Goal: Go to known website: Go to known website

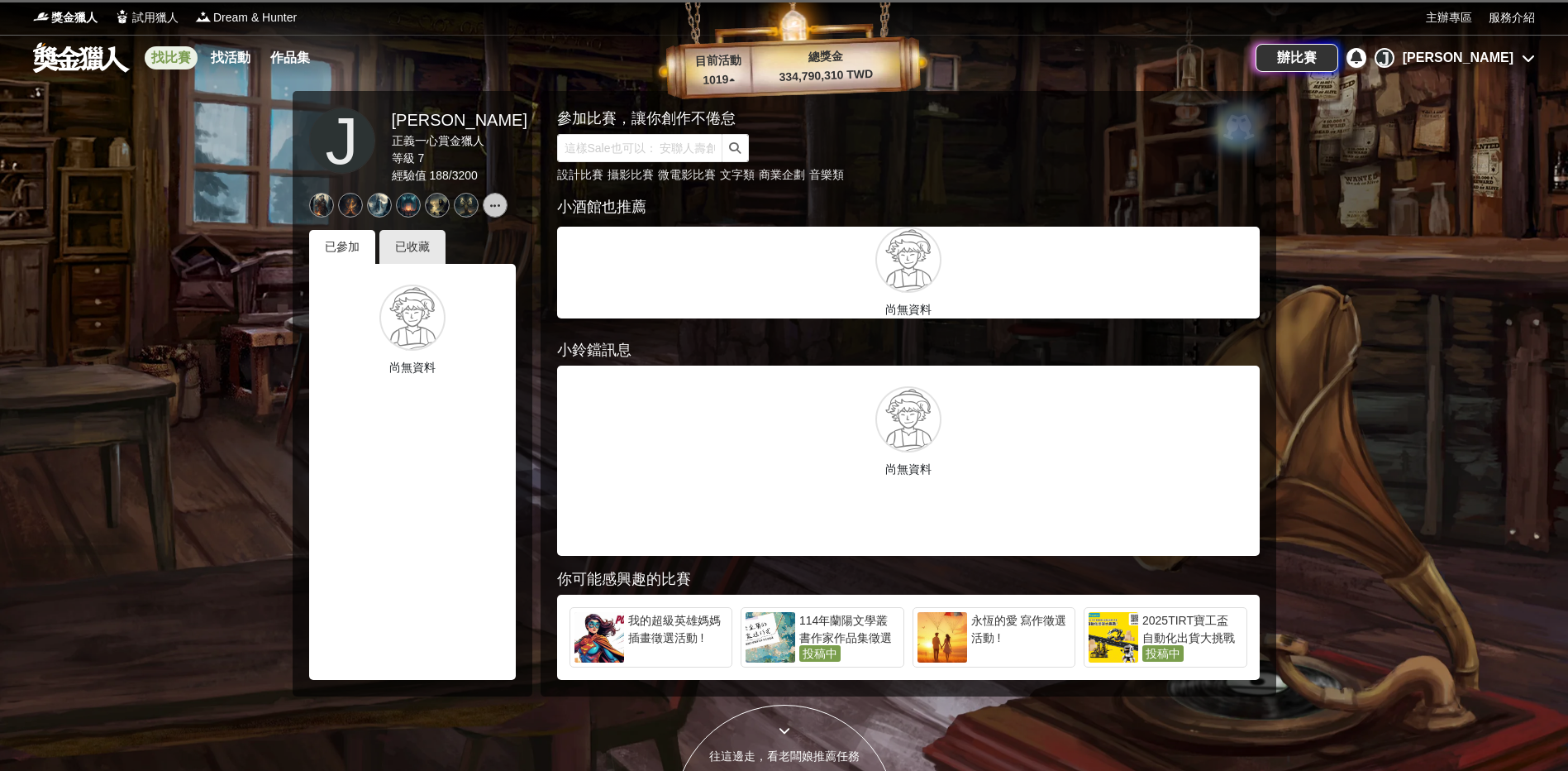
click at [187, 53] on link "找比賽" at bounding box center [171, 58] width 53 height 23
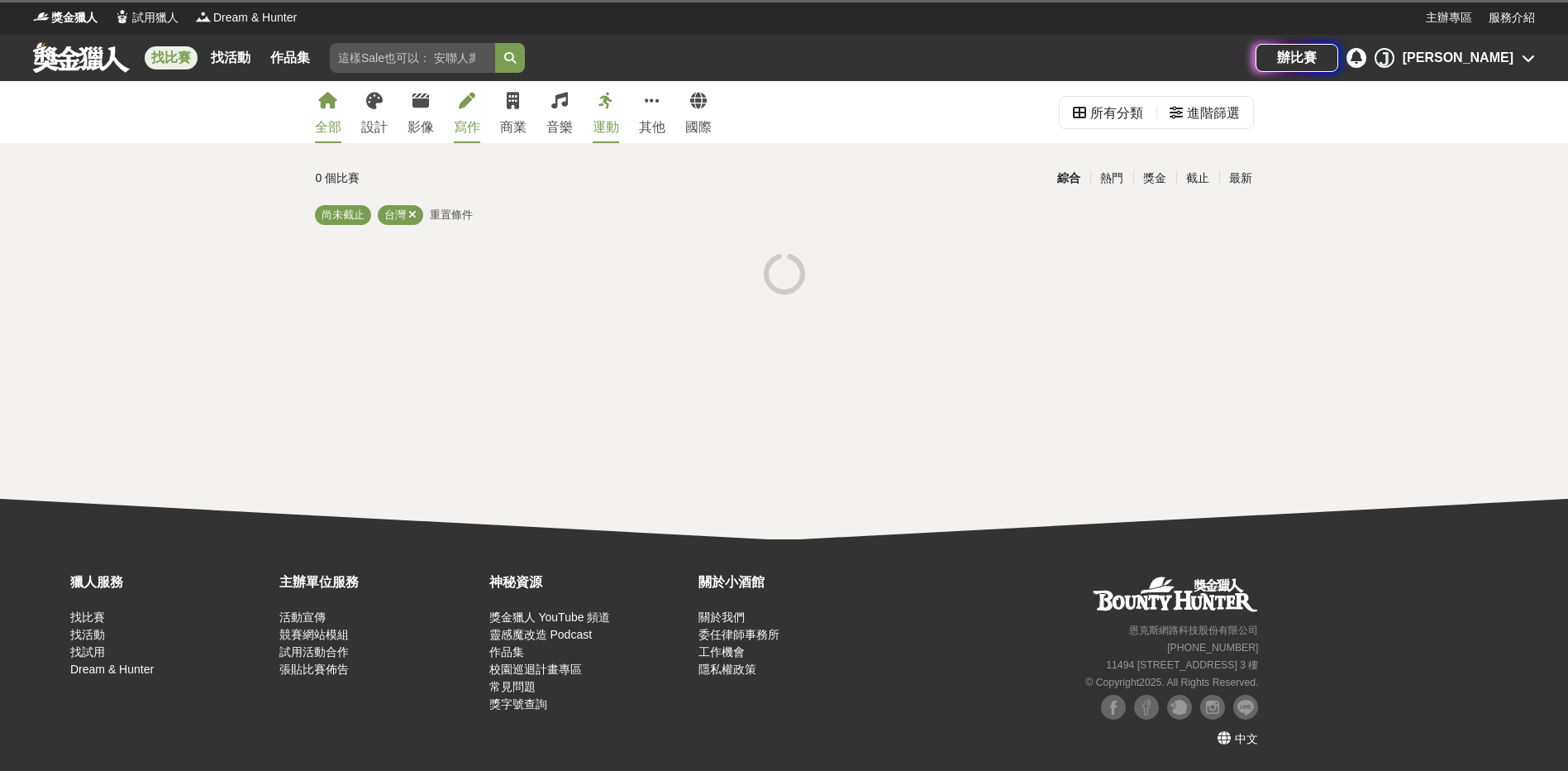
click at [462, 110] on link "寫作" at bounding box center [467, 113] width 27 height 62
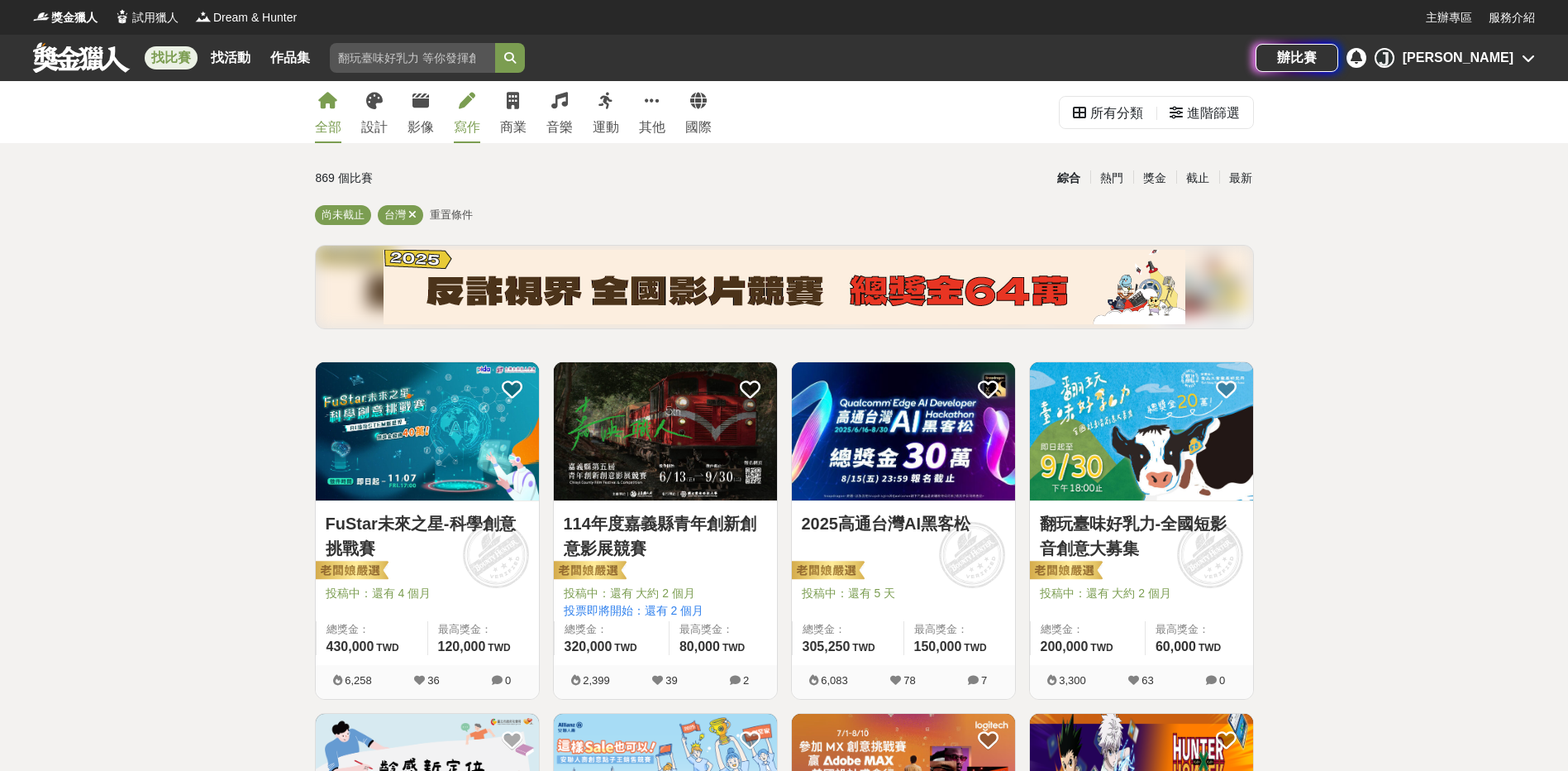
click at [464, 106] on icon at bounding box center [467, 101] width 16 height 16
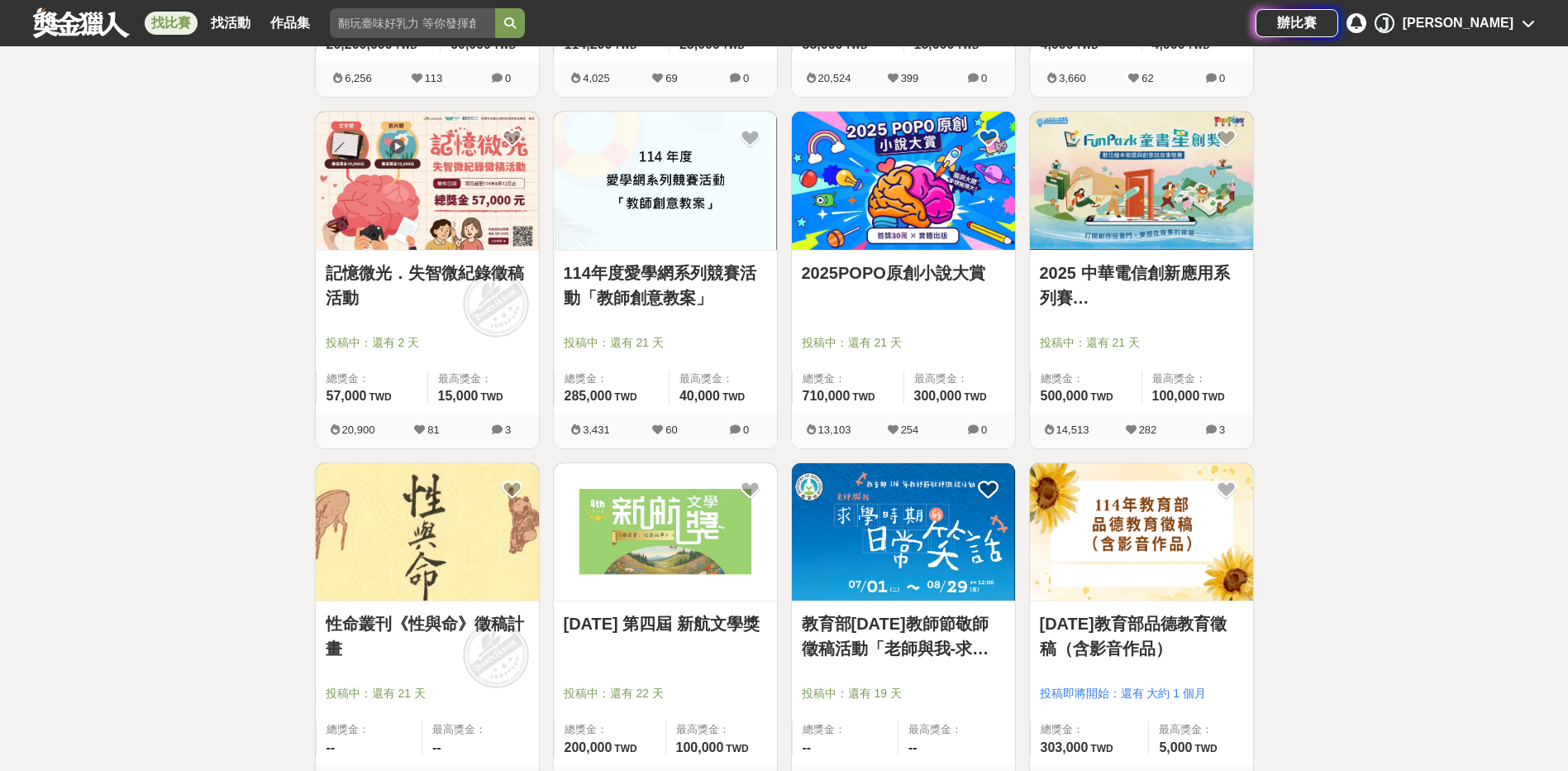
scroll to position [1406, 0]
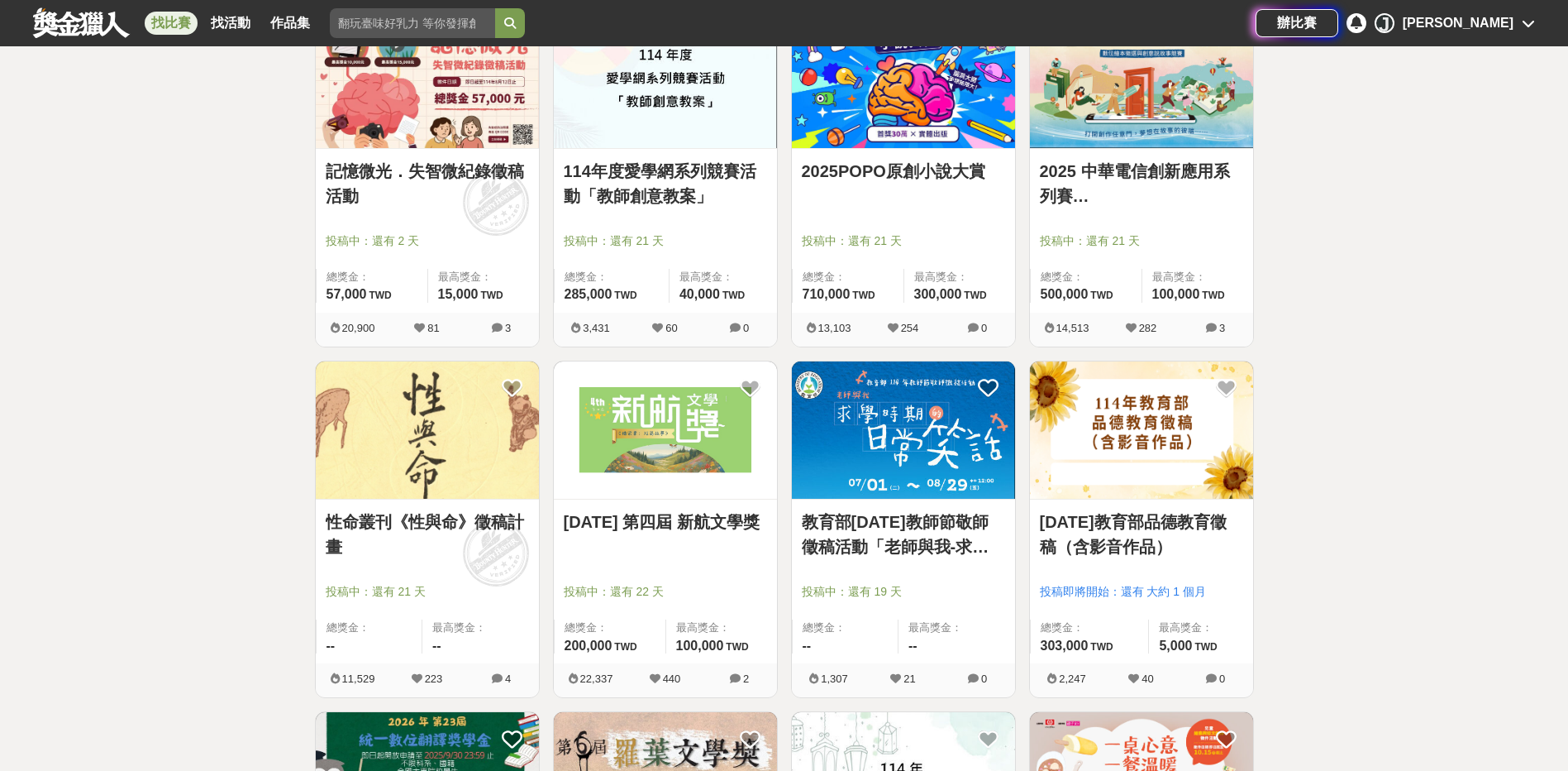
click at [935, 534] on link "教育部[DATE]教師節敬師徵稿活動「老師與我-求學時期的日常笑話」" at bounding box center [903, 534] width 203 height 49
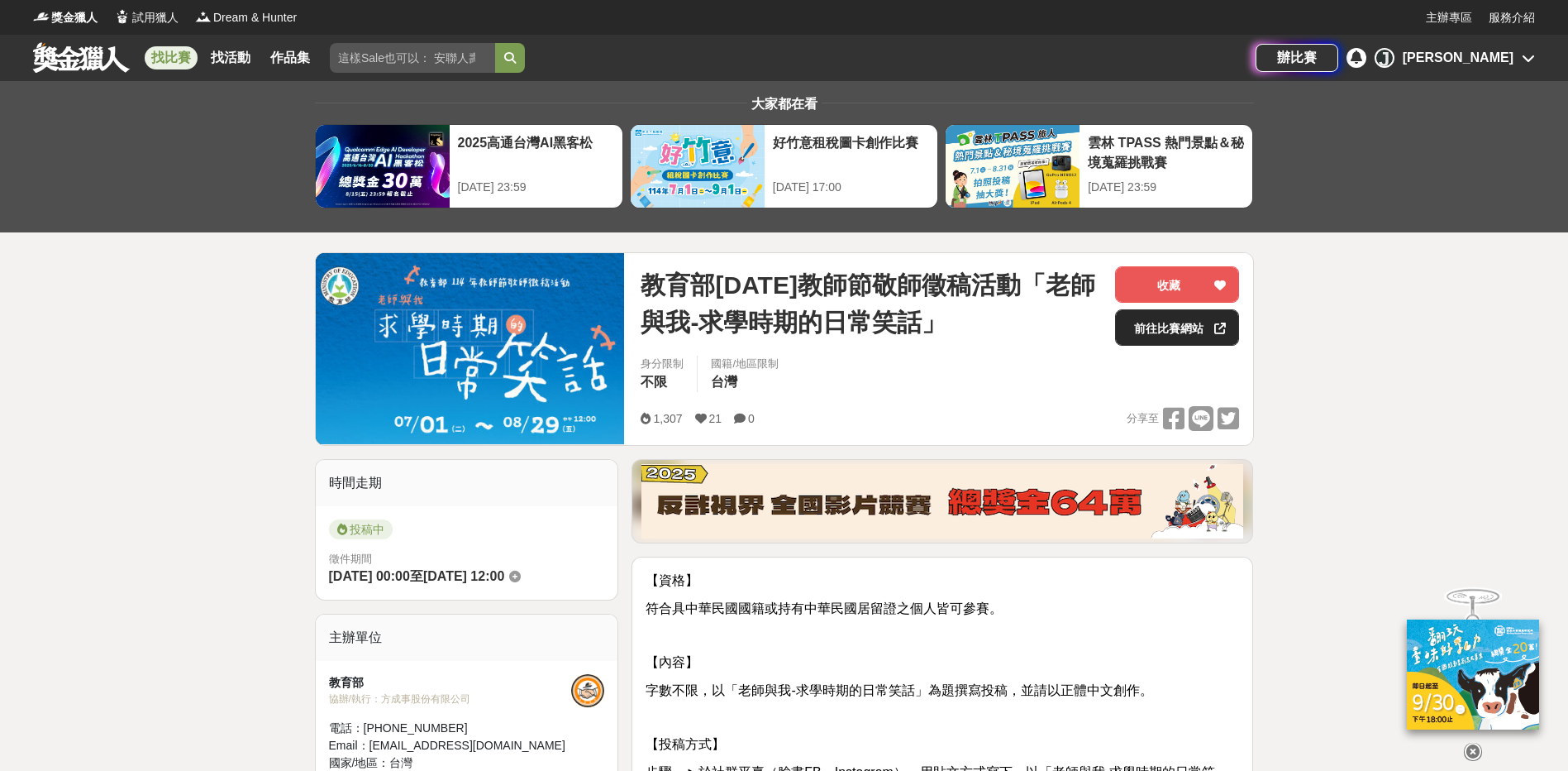
click at [1159, 322] on link "前往比賽網站" at bounding box center [1176, 328] width 124 height 37
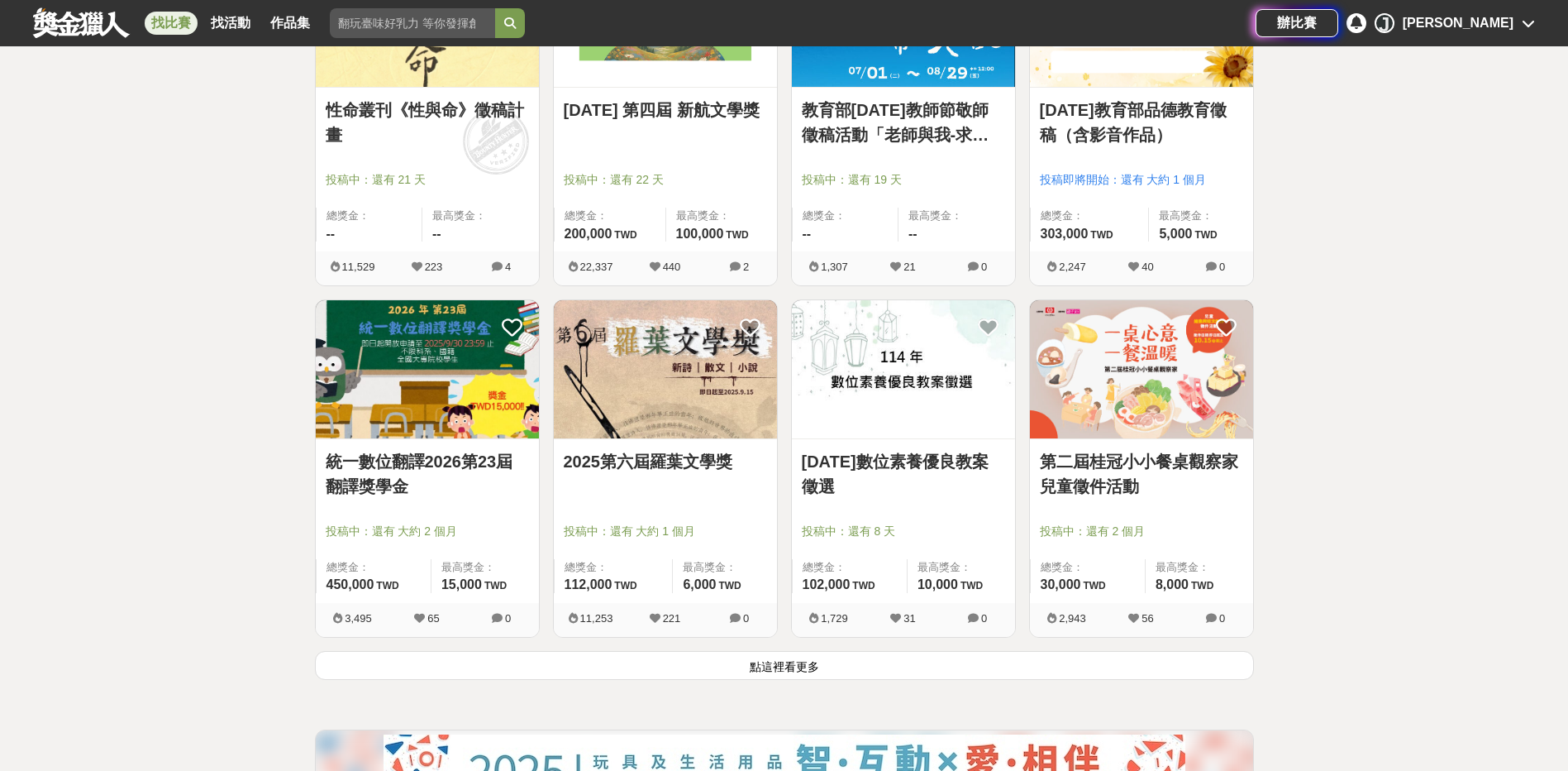
scroll to position [1819, 0]
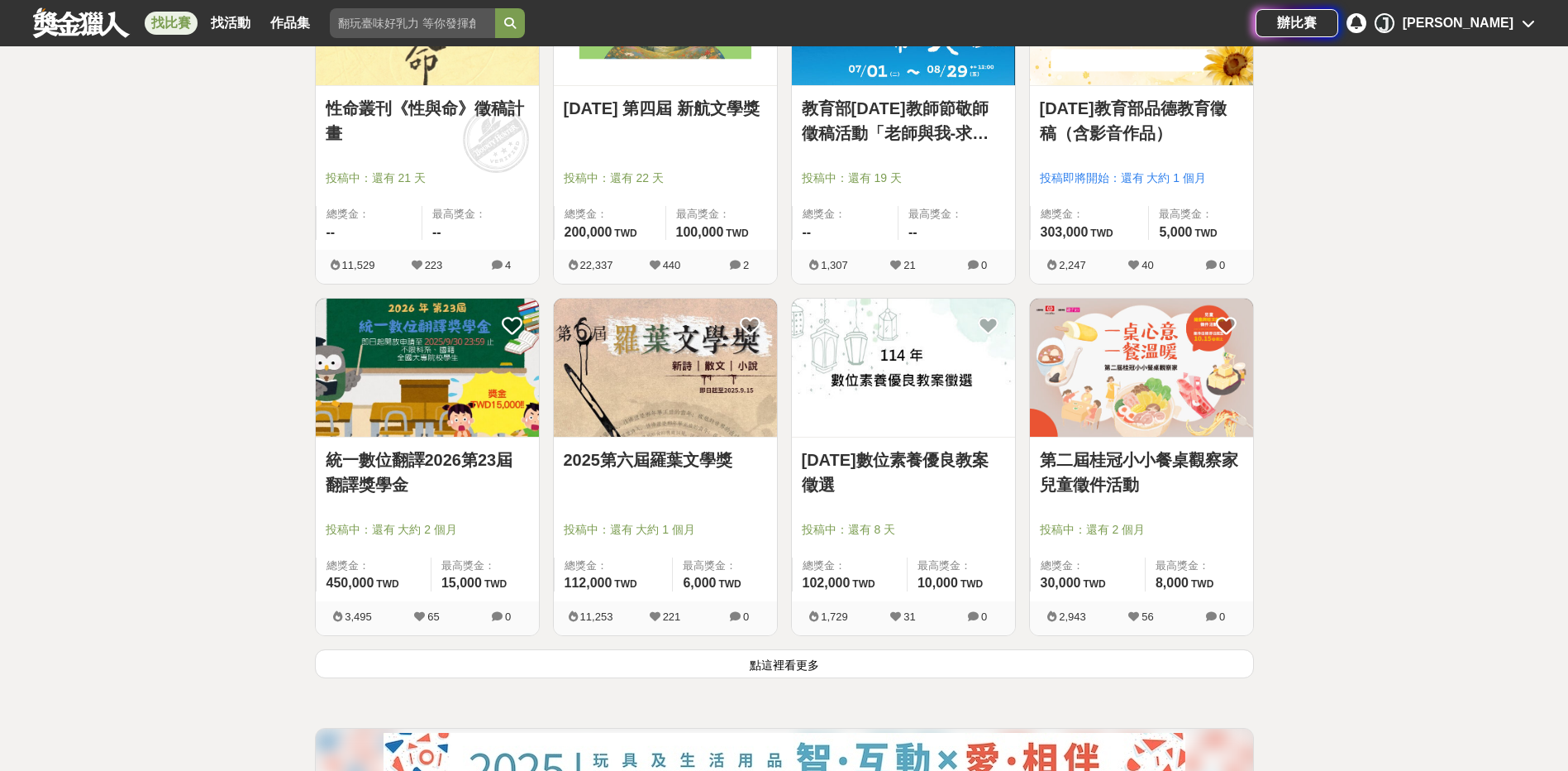
click at [697, 462] on link "2025第六屆羅葉文學獎" at bounding box center [665, 460] width 203 height 25
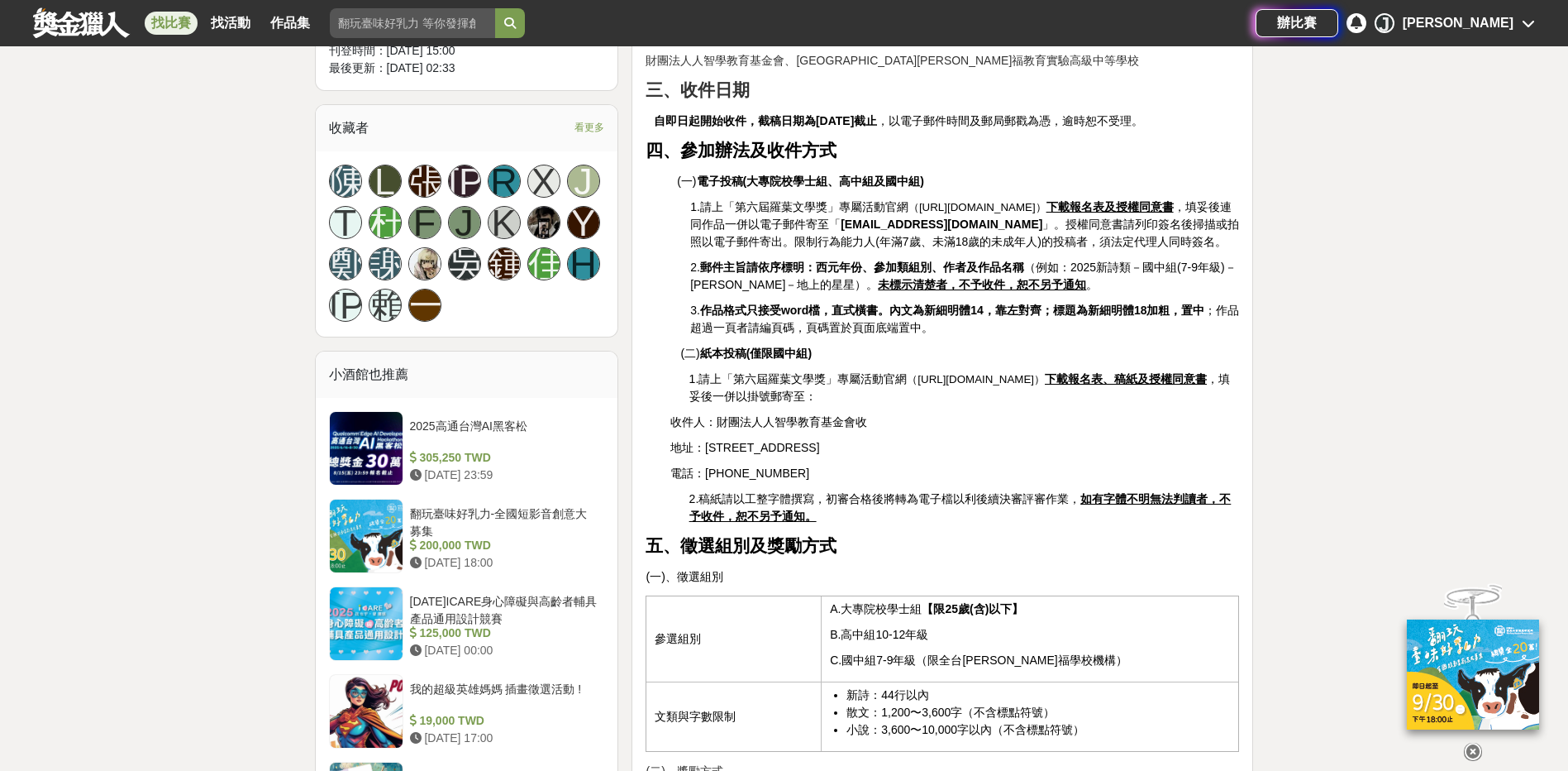
scroll to position [993, 0]
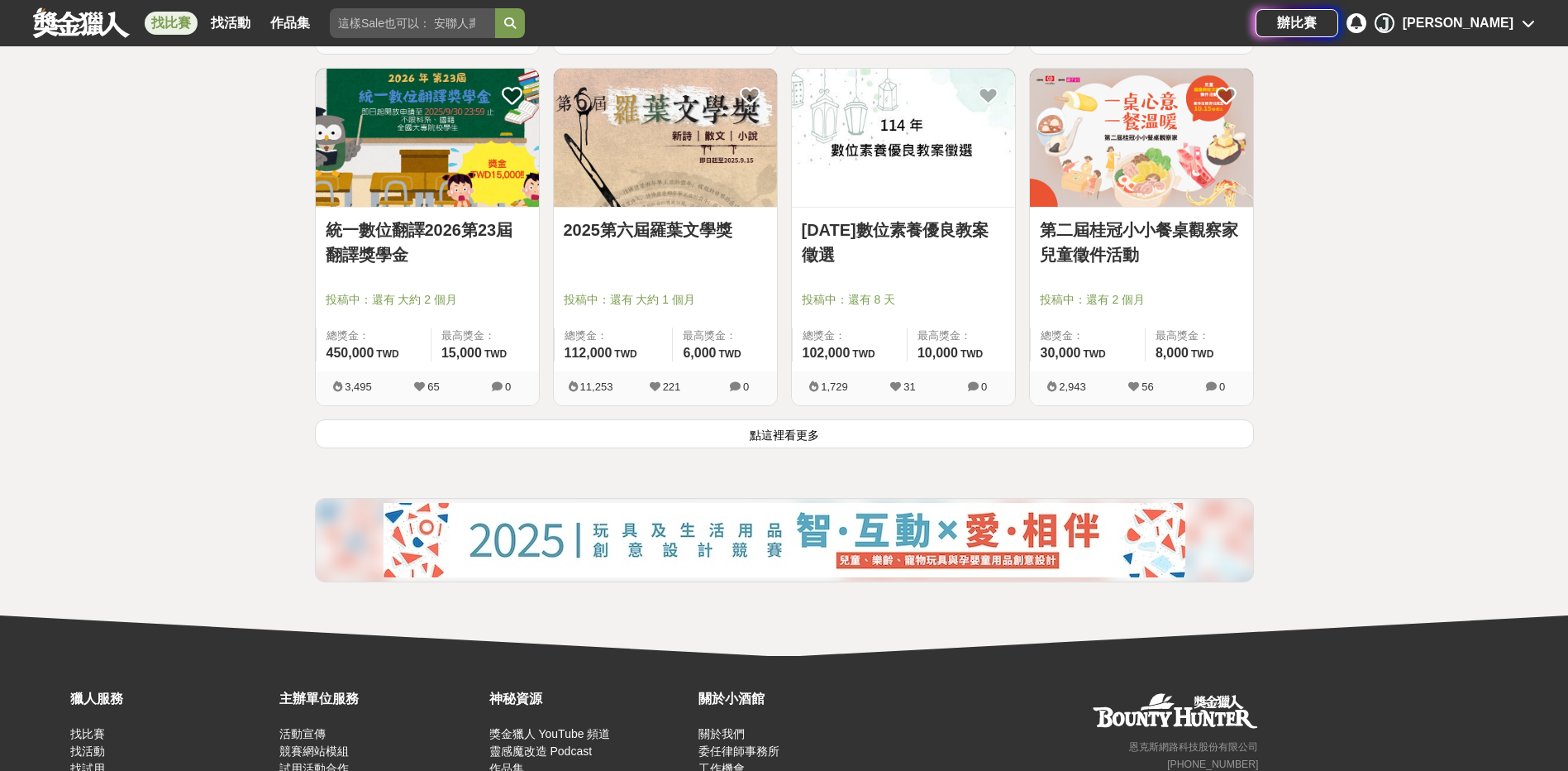
scroll to position [2068, 0]
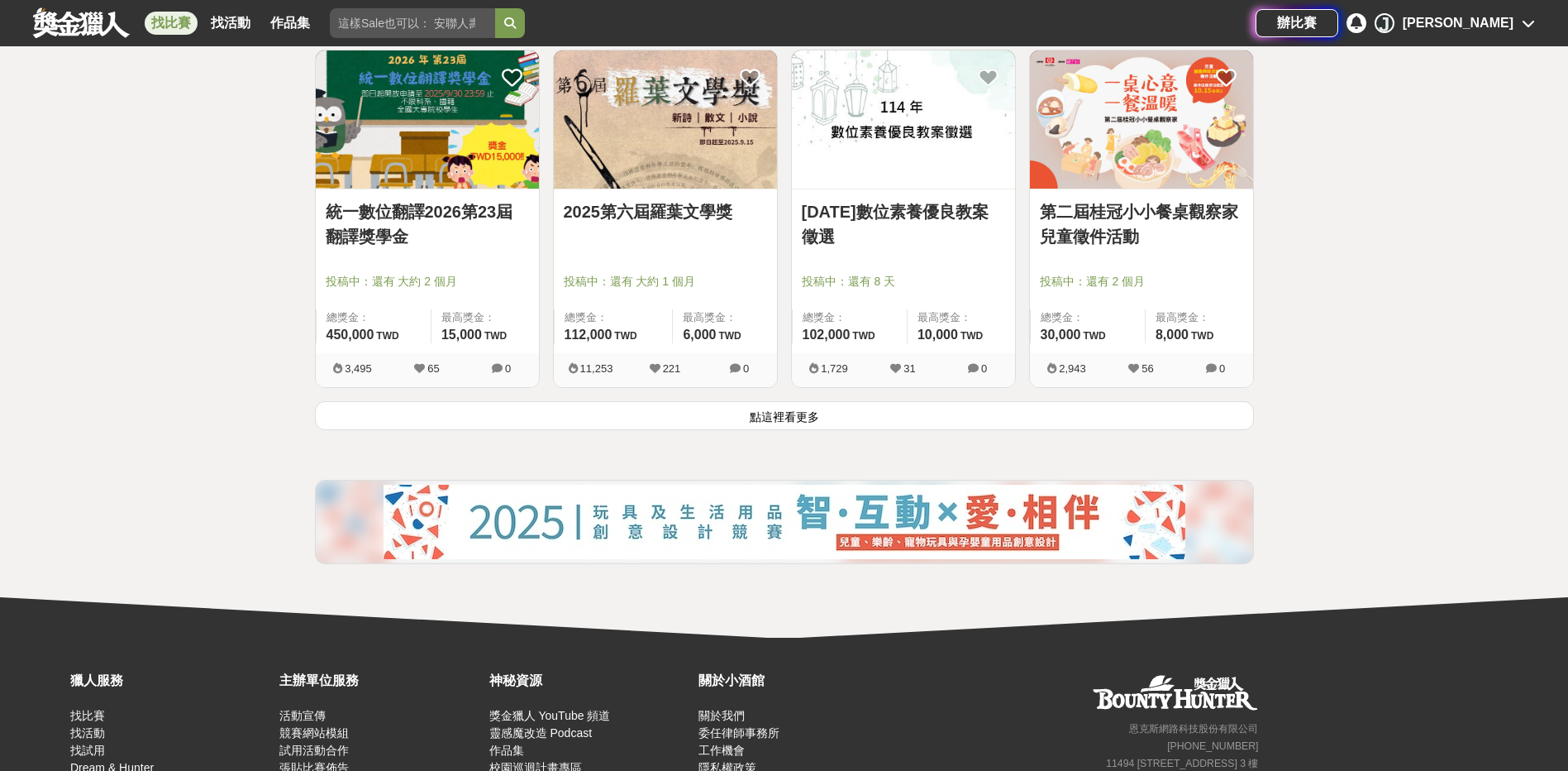
click at [812, 417] on button "點這裡看更多" at bounding box center [784, 416] width 939 height 29
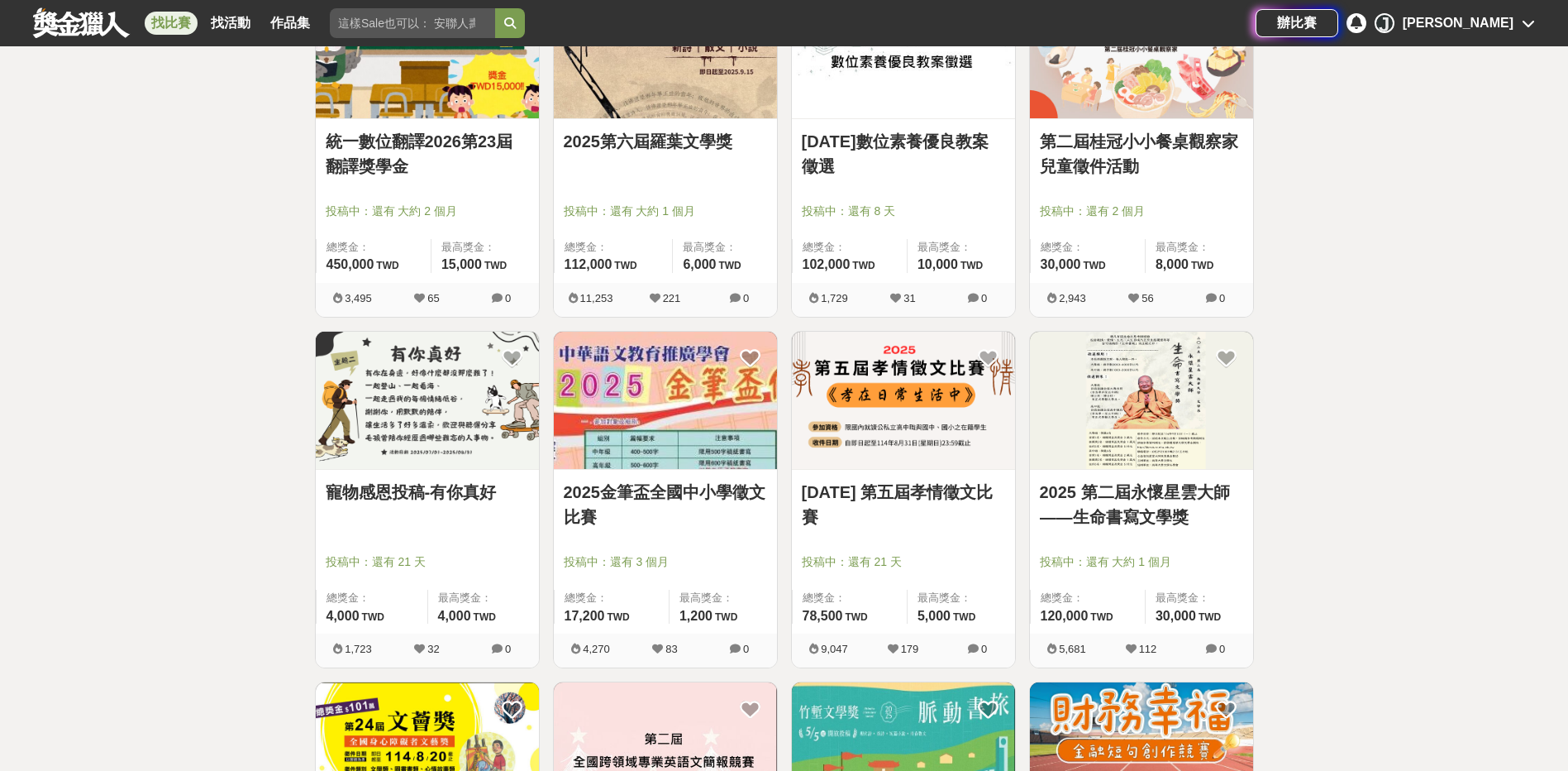
scroll to position [2233, 0]
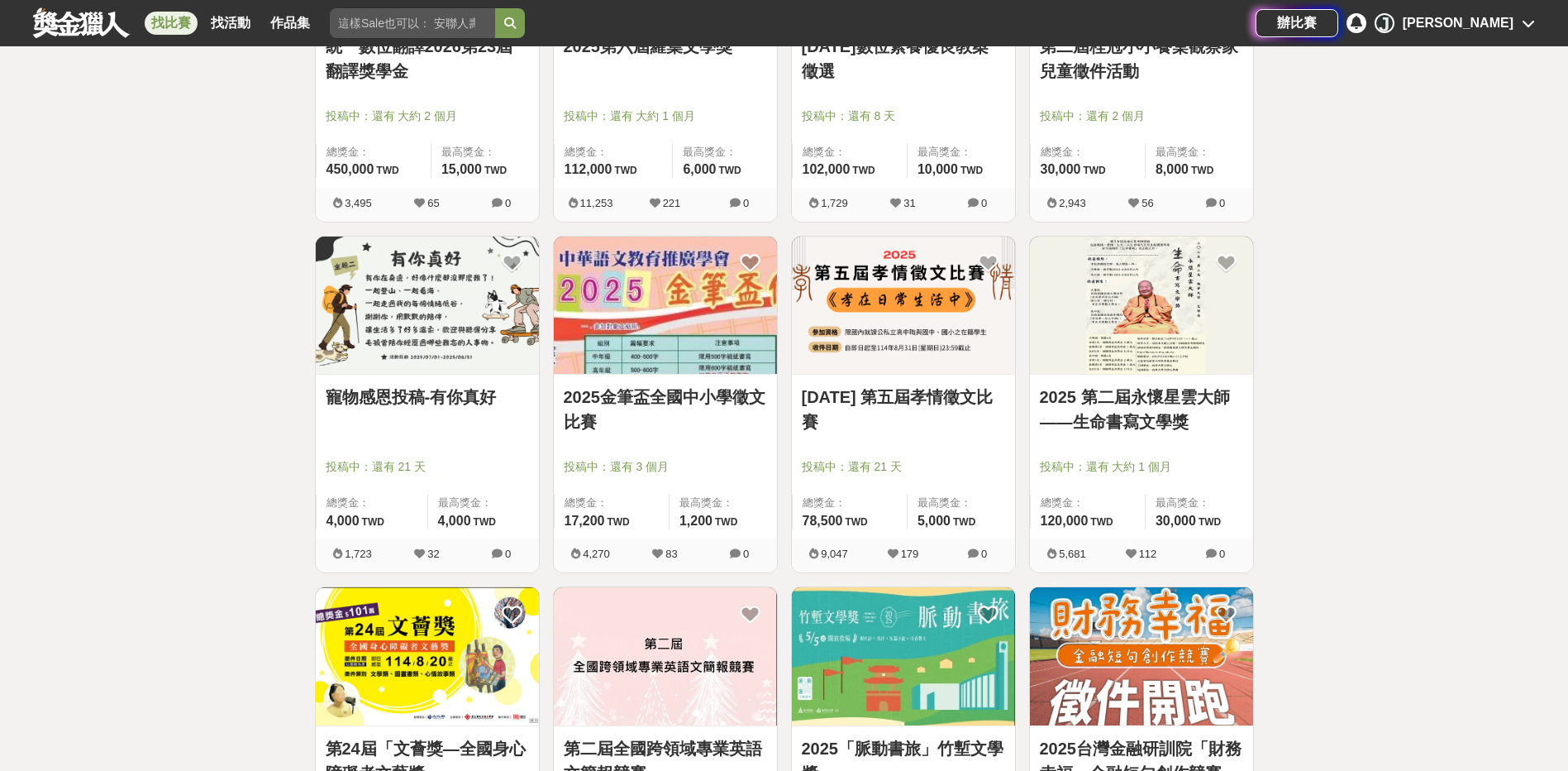
click at [1155, 406] on link "2025 第二屆永懷星雲大師——生命書寫文學獎" at bounding box center [1141, 409] width 203 height 49
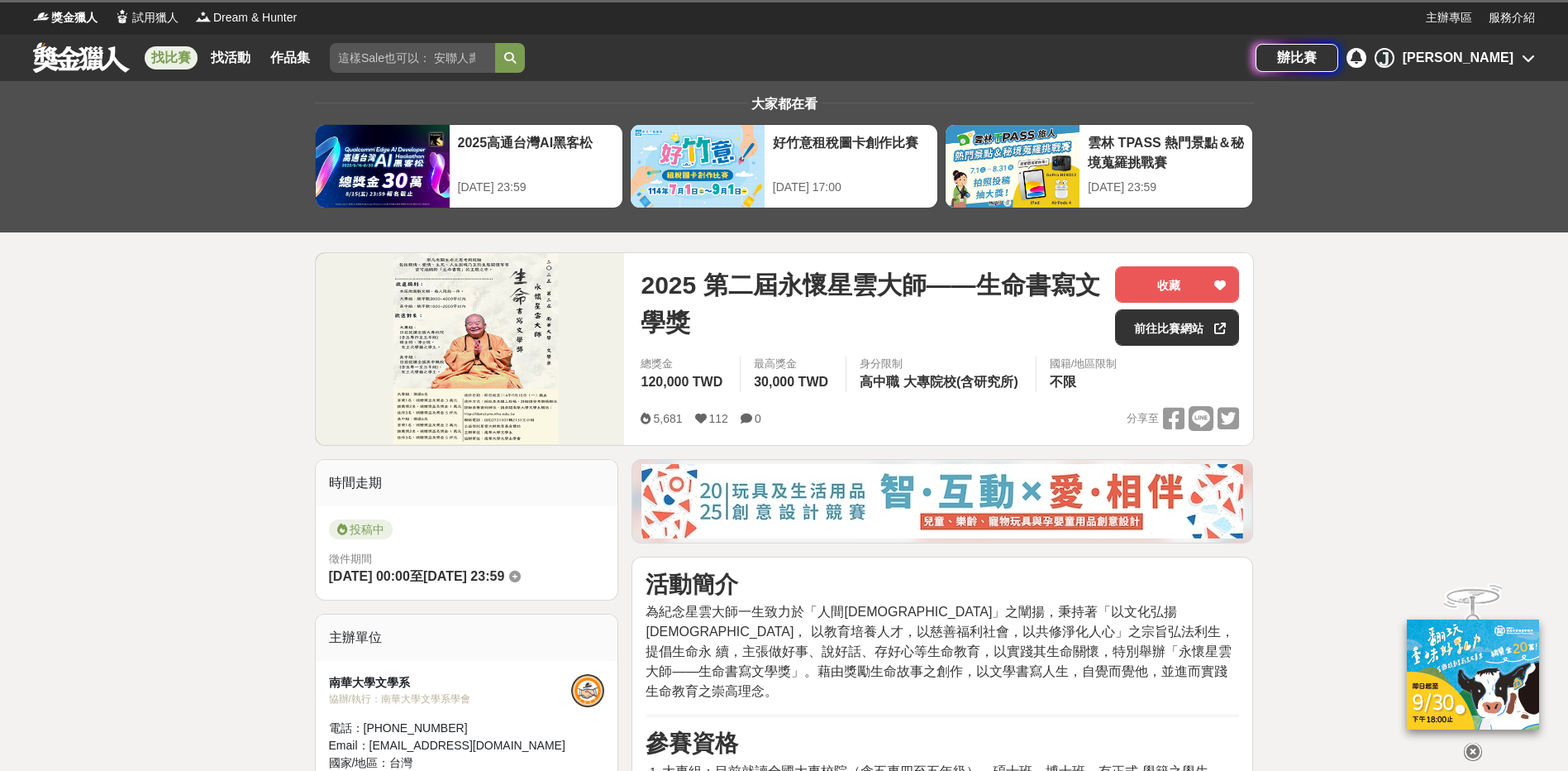
scroll to position [248, 0]
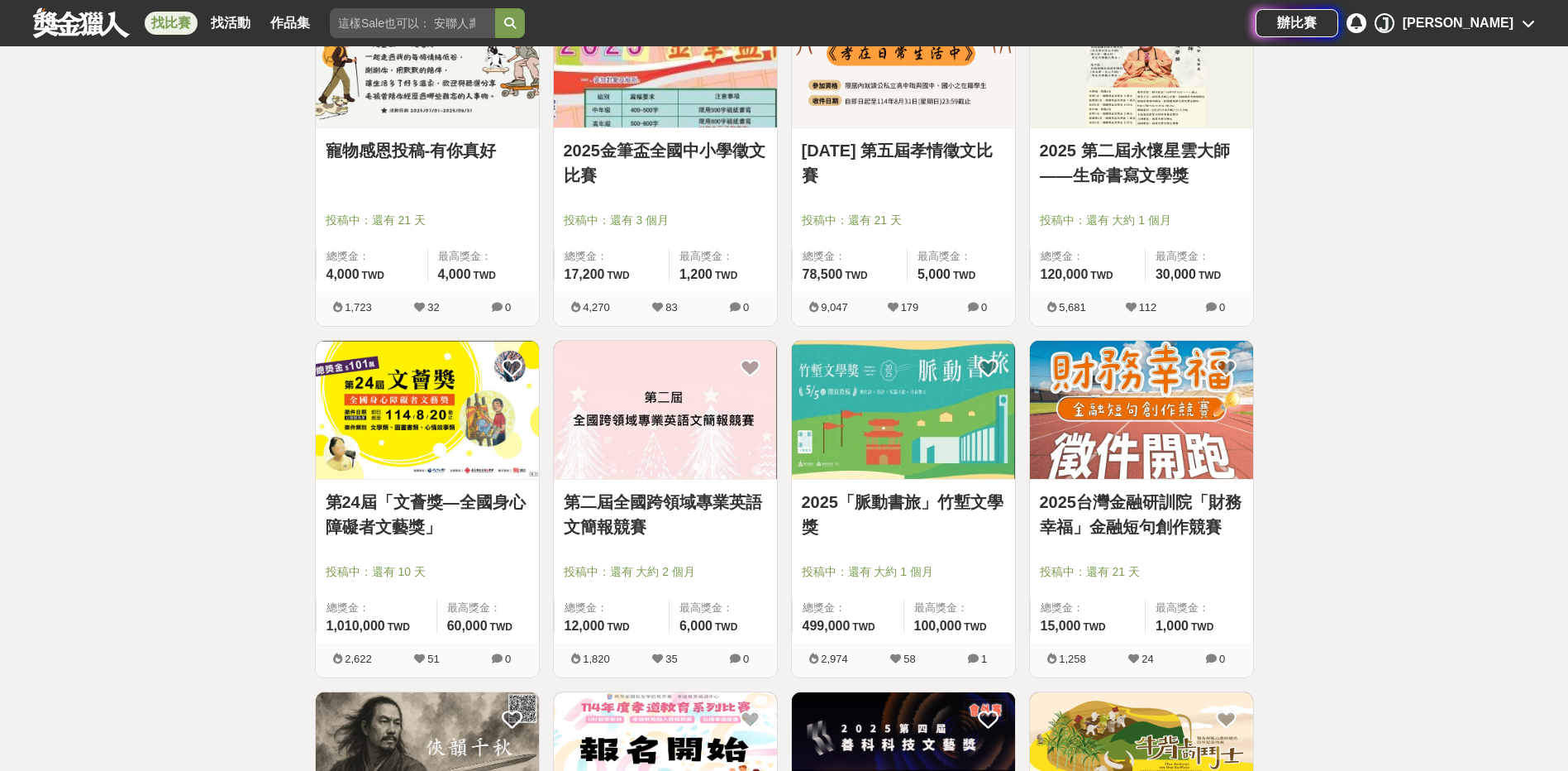
scroll to position [2481, 0]
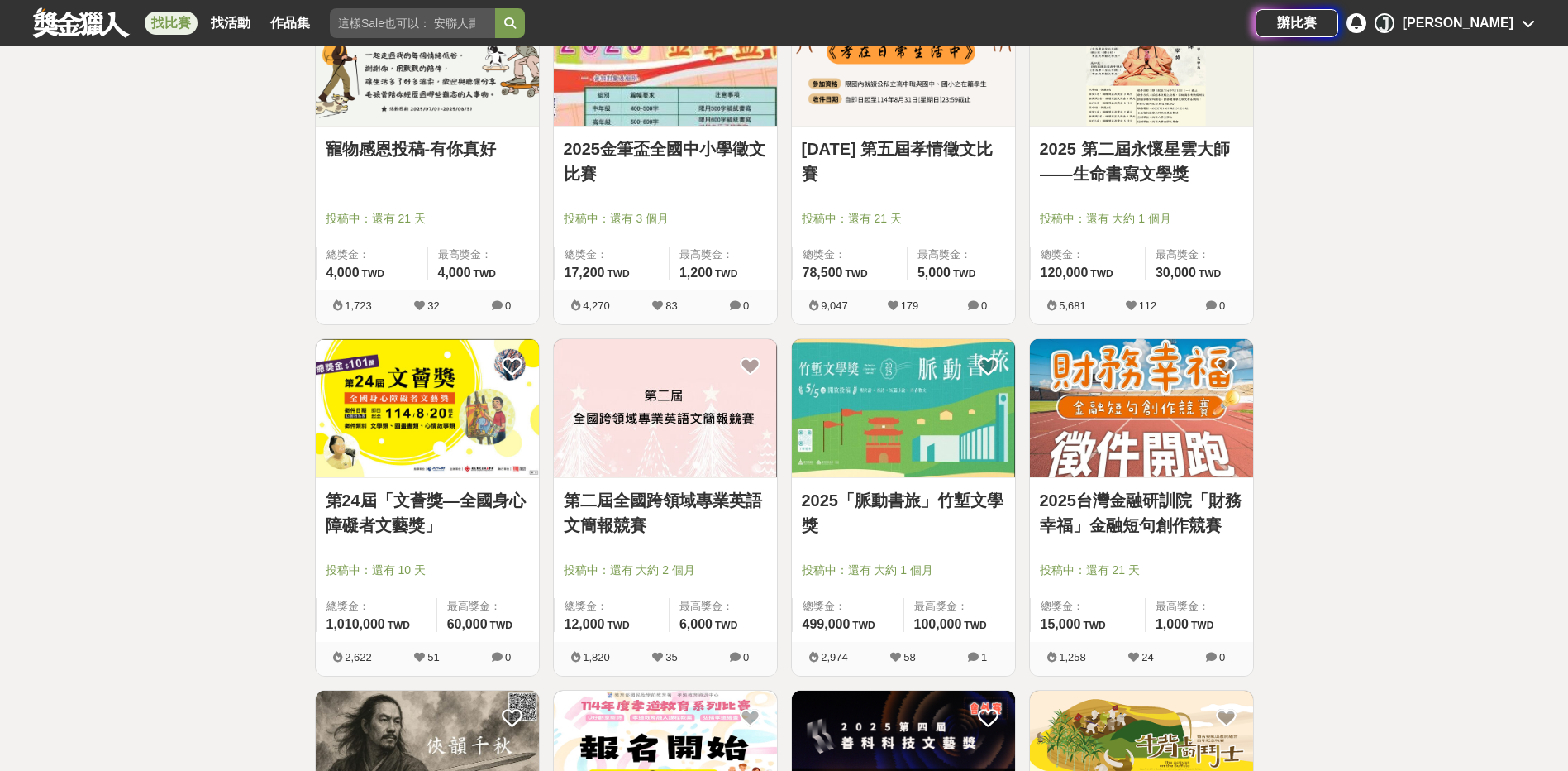
click at [907, 505] on link "2025「脈動書旅」竹塹文學獎" at bounding box center [903, 513] width 203 height 49
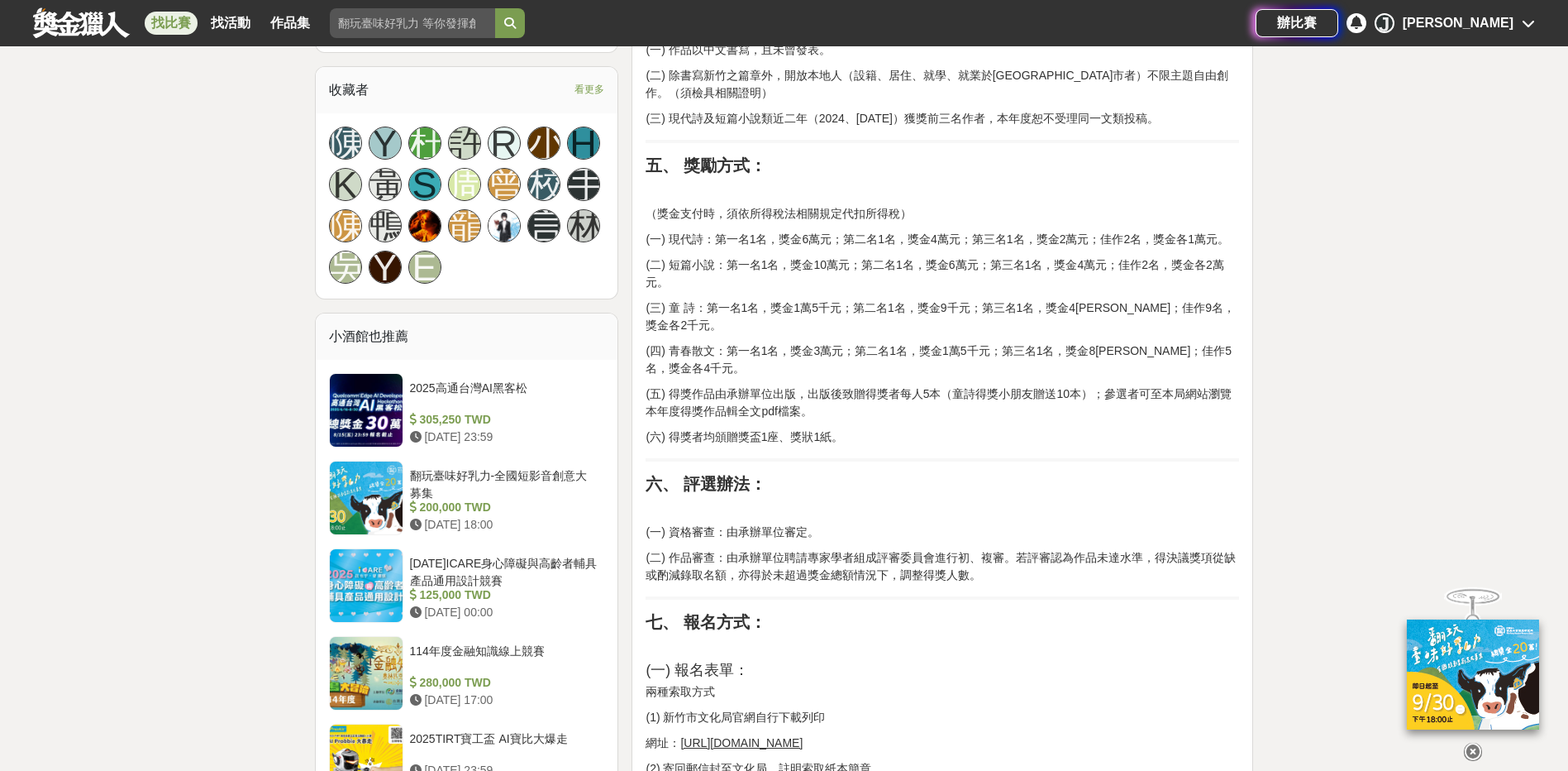
scroll to position [1406, 0]
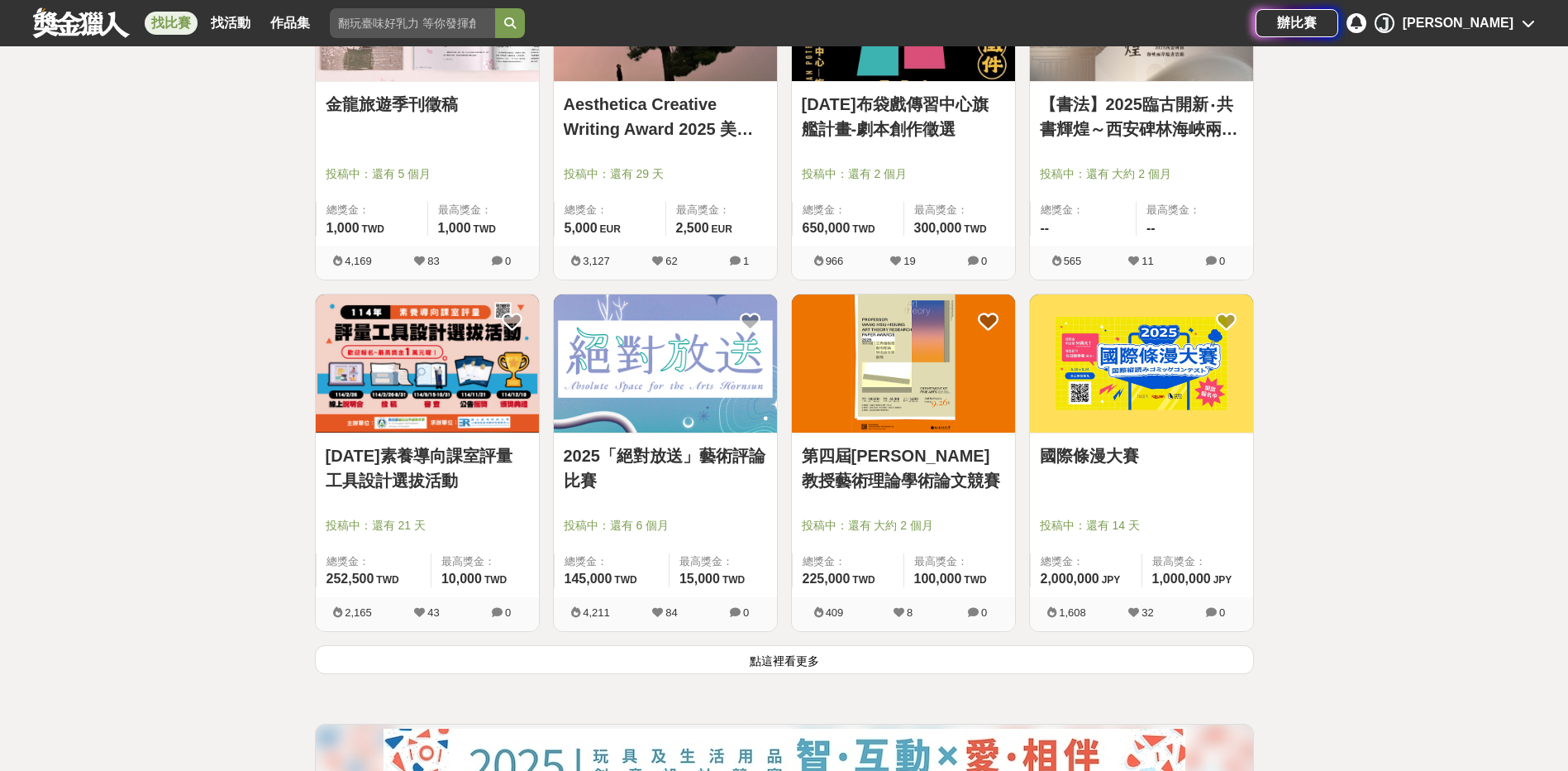
scroll to position [4135, 0]
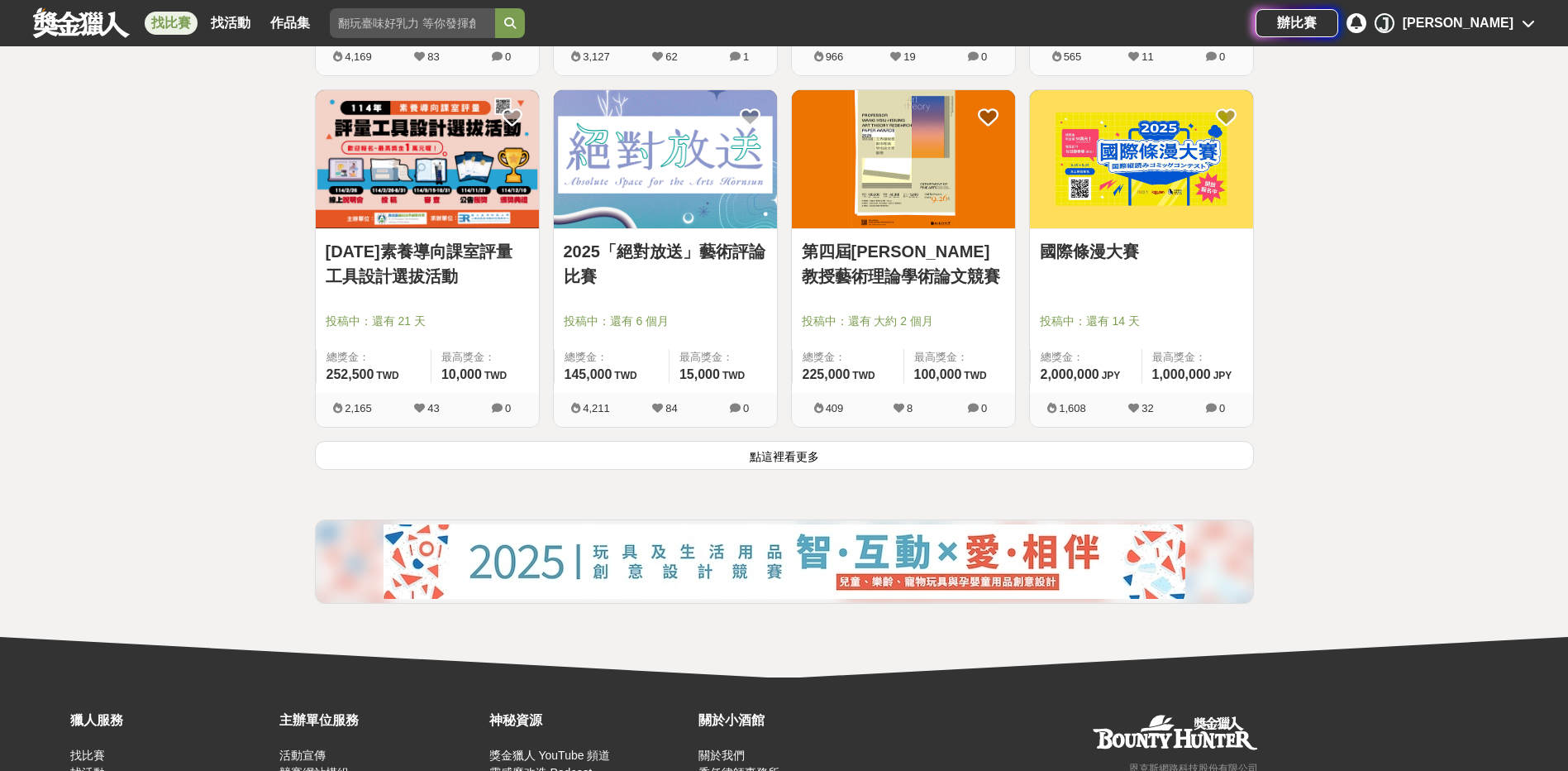
click at [816, 454] on button "點這裡看更多" at bounding box center [784, 455] width 939 height 29
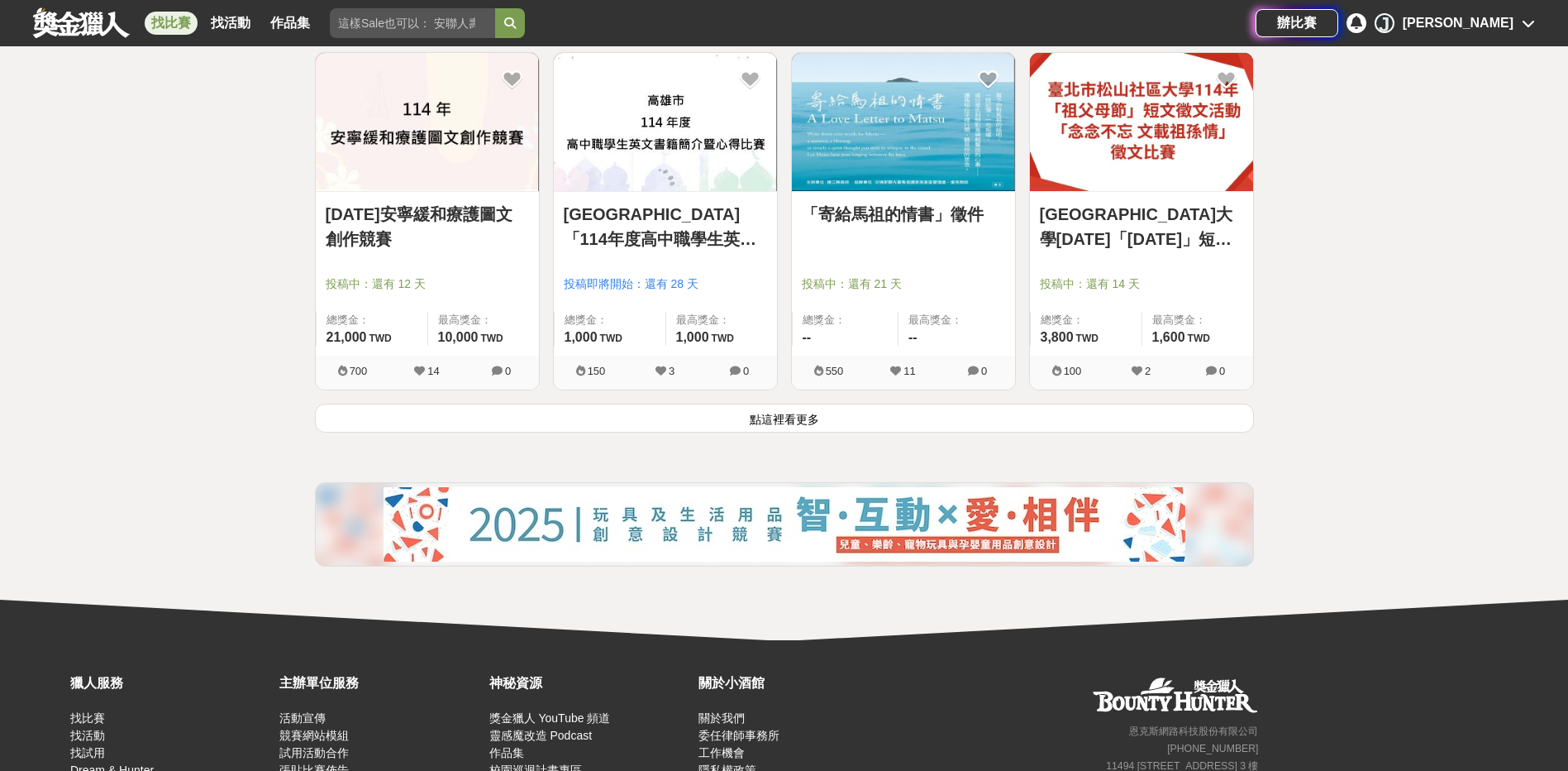
scroll to position [6286, 0]
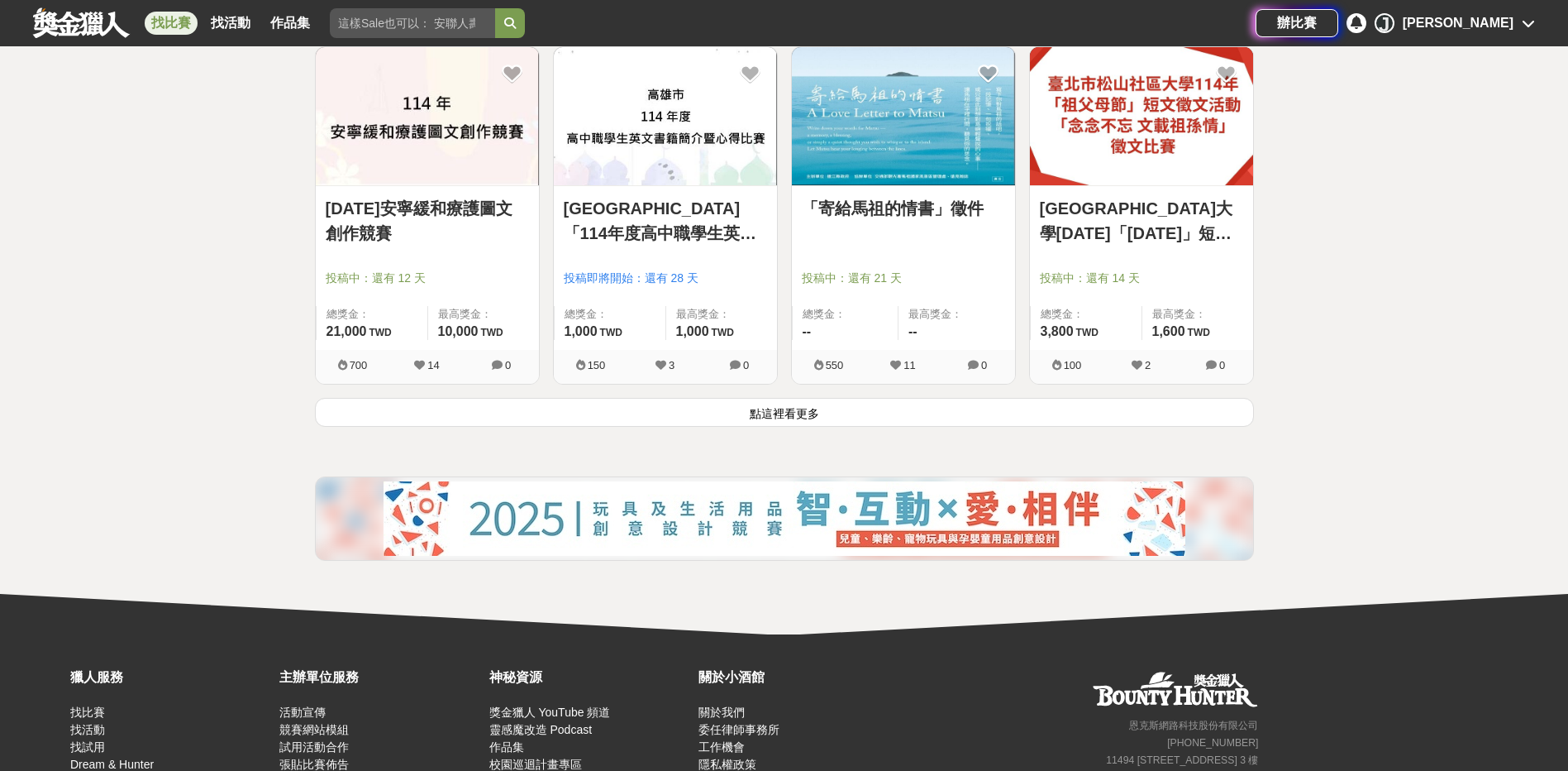
click at [848, 422] on button "點這裡看更多" at bounding box center [784, 412] width 939 height 29
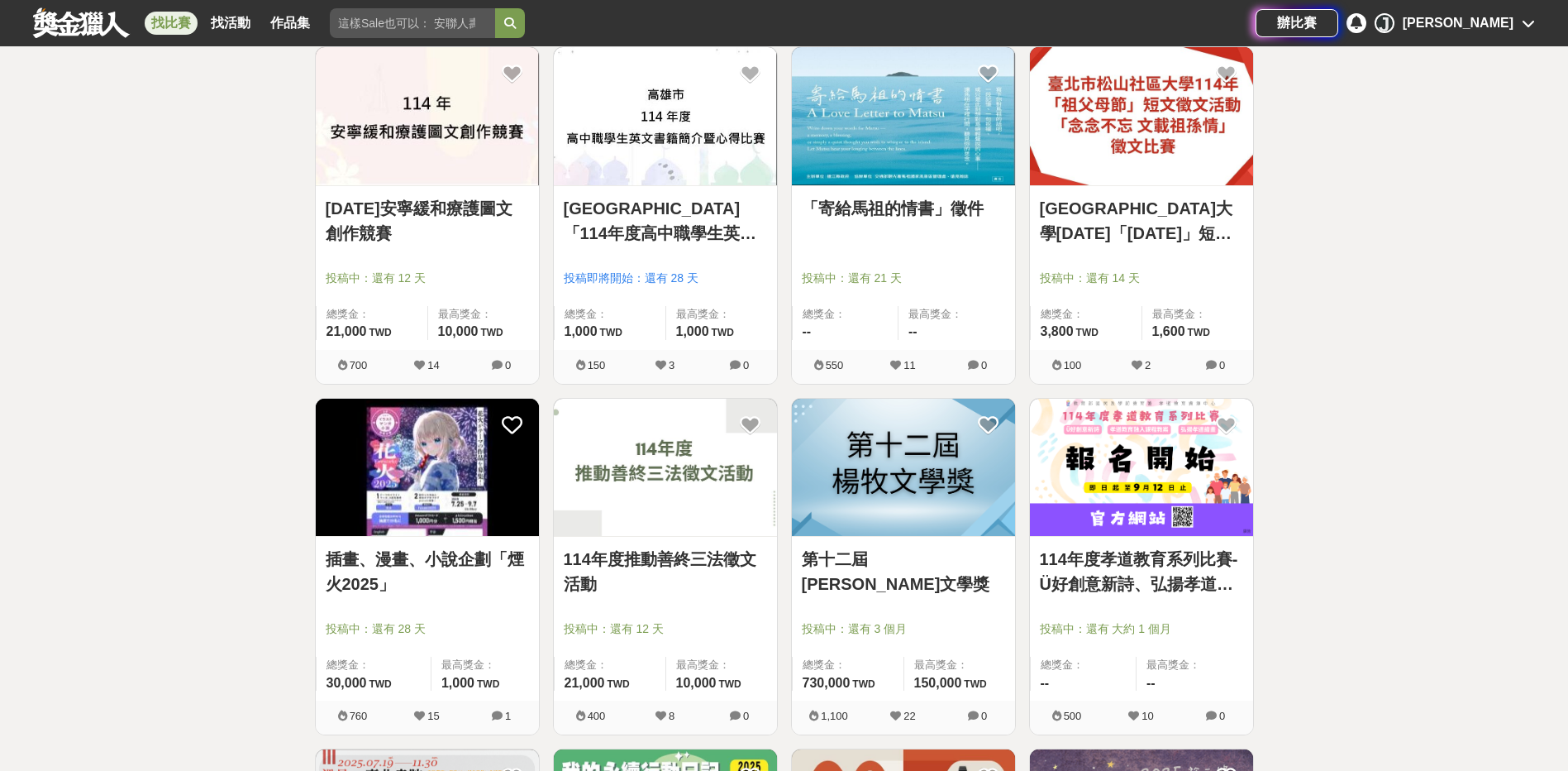
click at [893, 559] on link "第十二屆[PERSON_NAME]文學獎" at bounding box center [903, 571] width 203 height 49
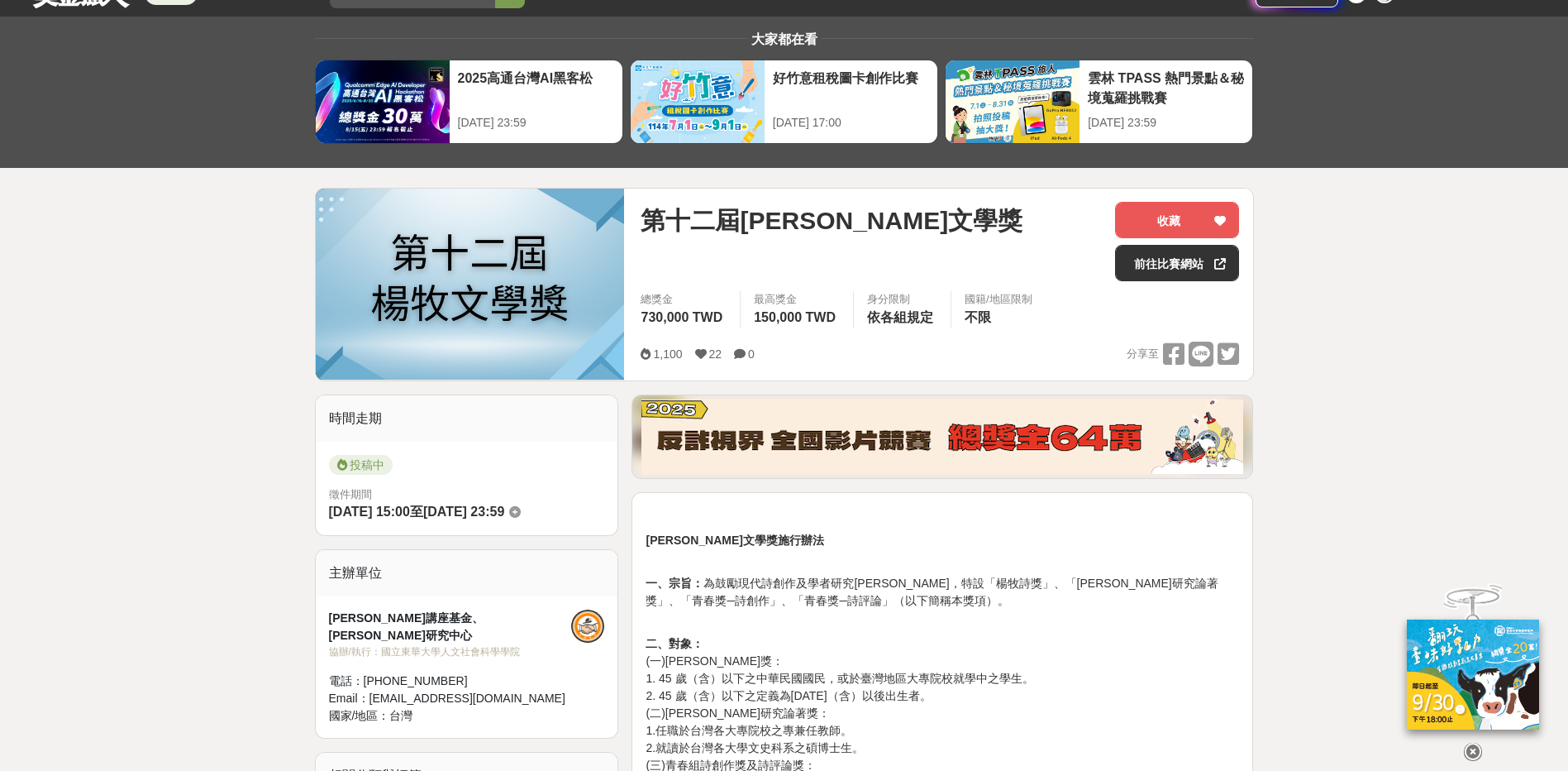
scroll to position [82, 0]
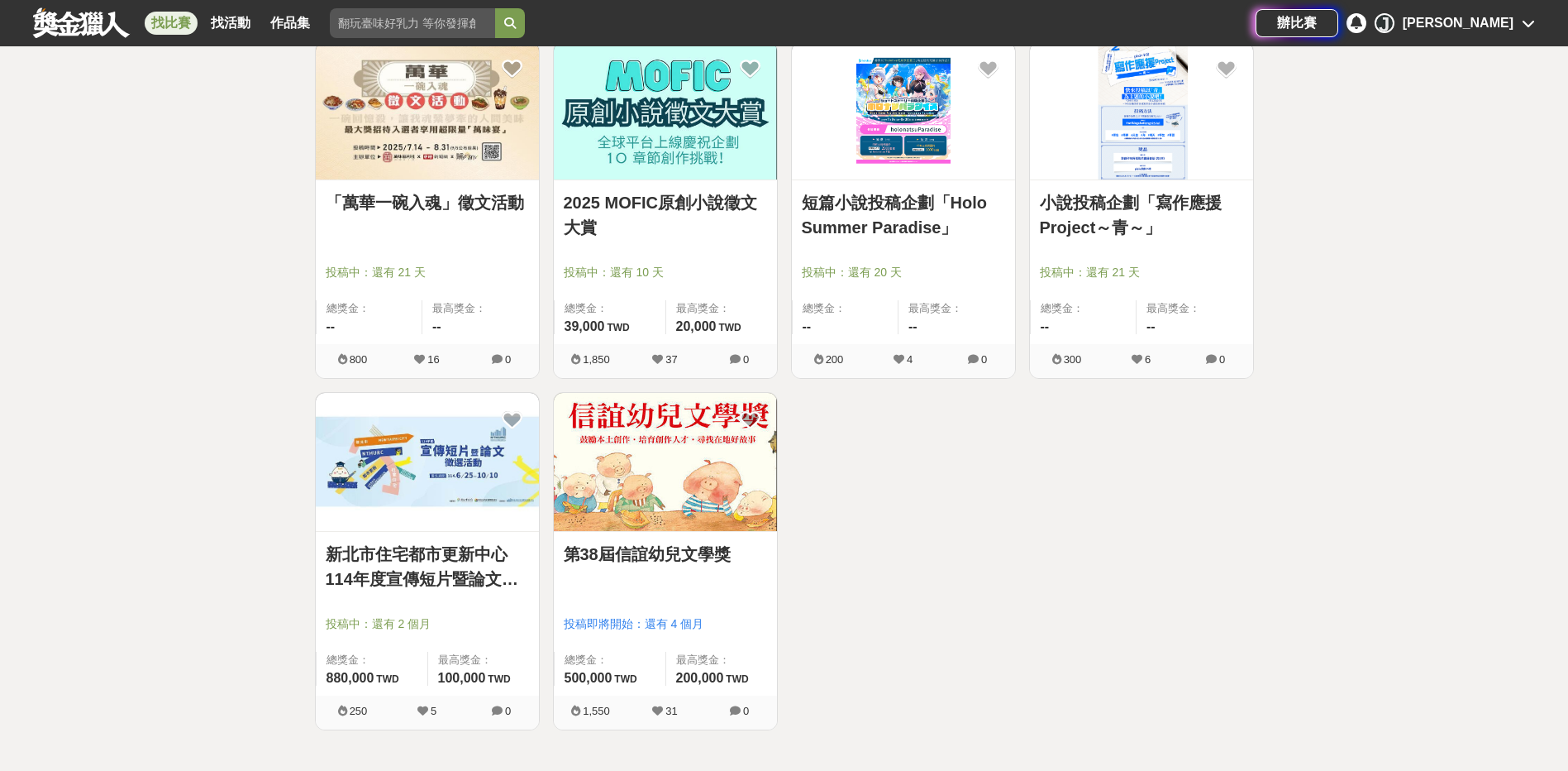
scroll to position [7444, 0]
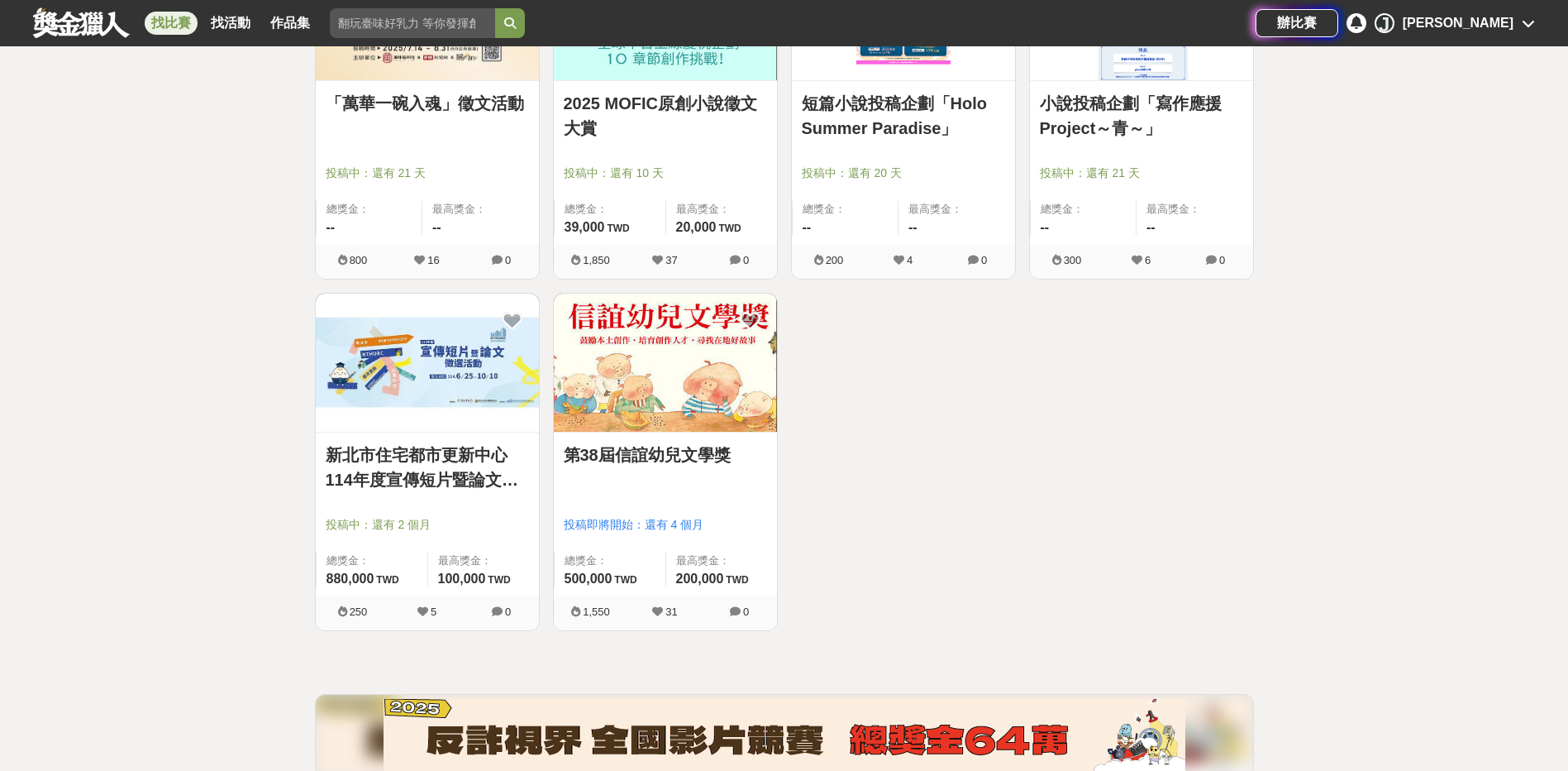
click at [654, 454] on link "第38屆信誼幼兒文學獎" at bounding box center [665, 454] width 203 height 25
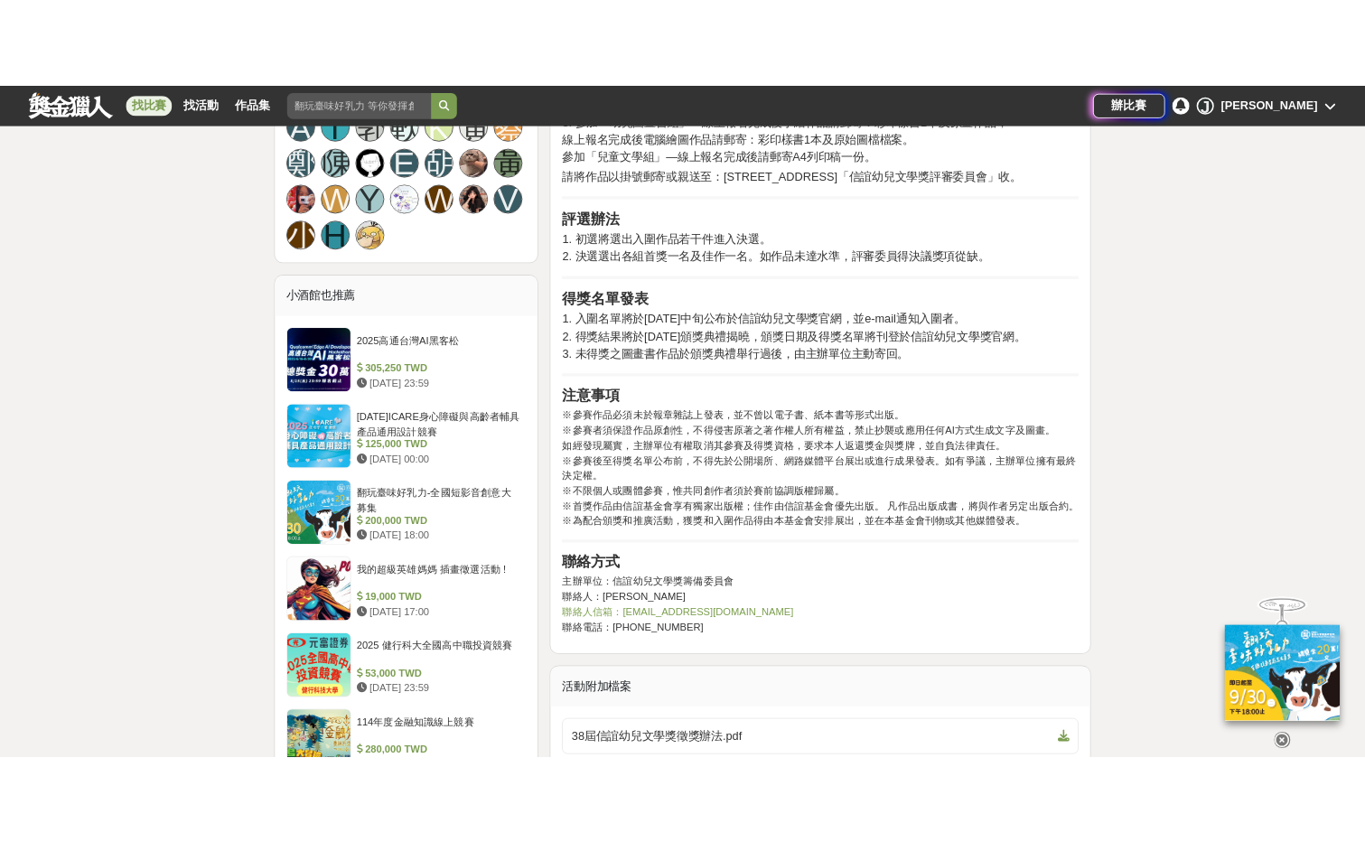
scroll to position [1536, 0]
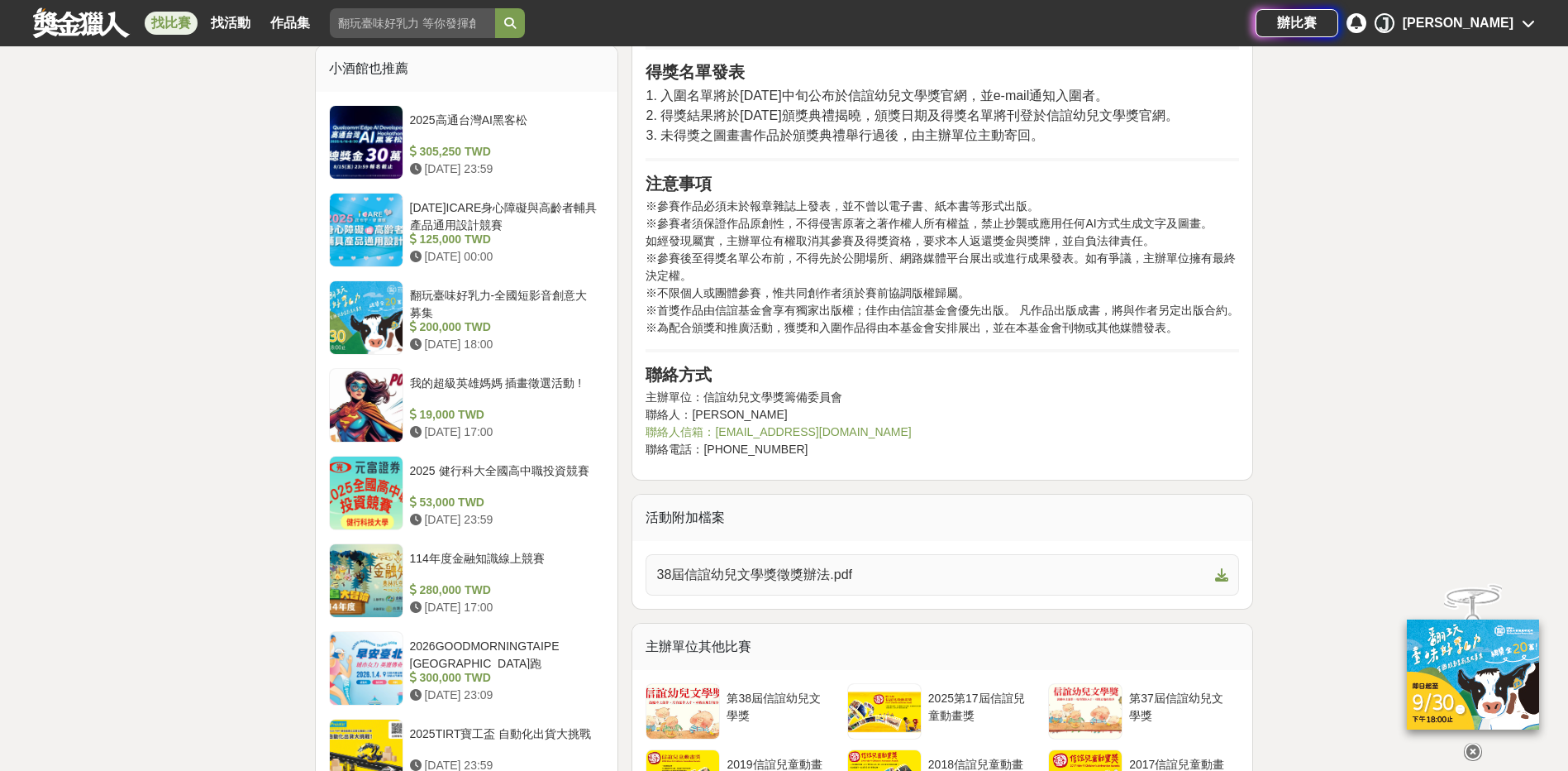
click at [1224, 577] on icon at bounding box center [1222, 575] width 13 height 13
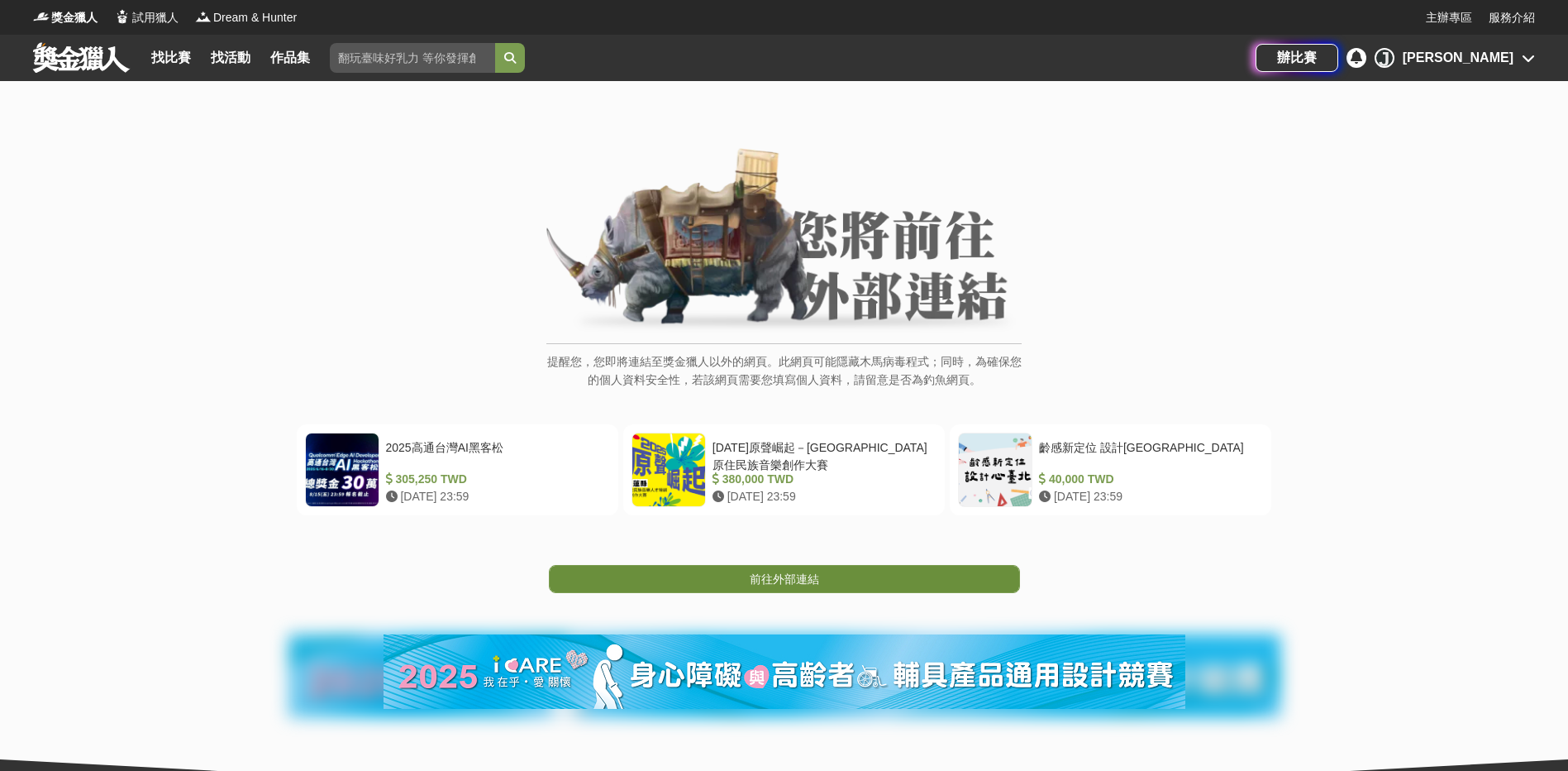
click at [816, 586] on link "前往外部連結" at bounding box center [784, 579] width 471 height 28
